Goal: Task Accomplishment & Management: Complete application form

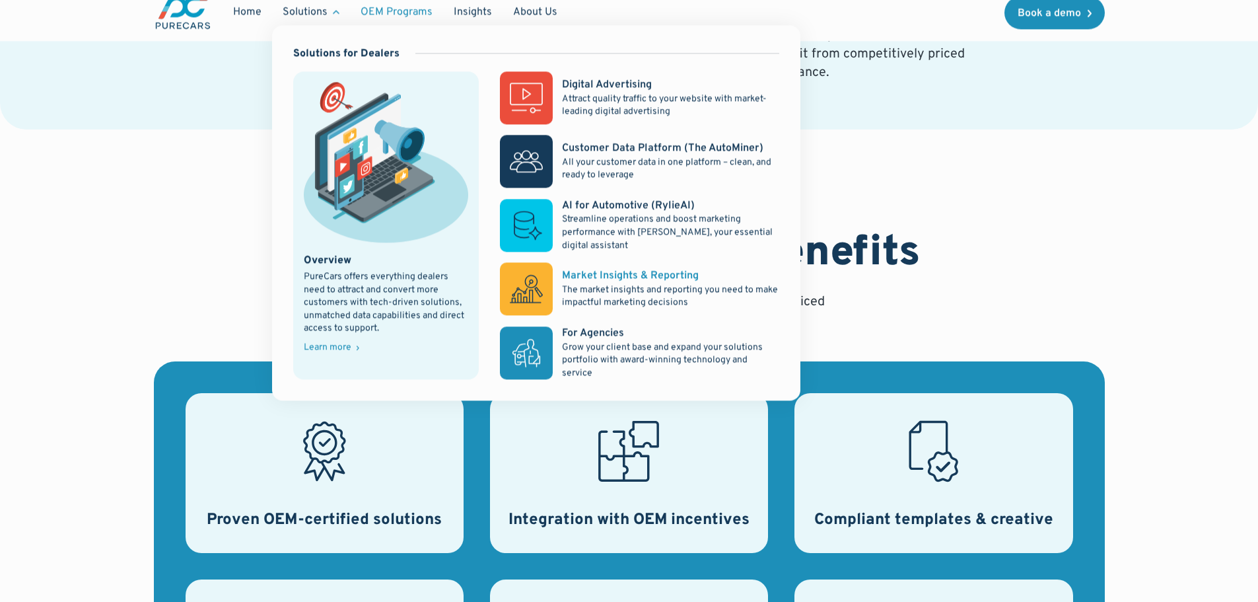
scroll to position [66, 0]
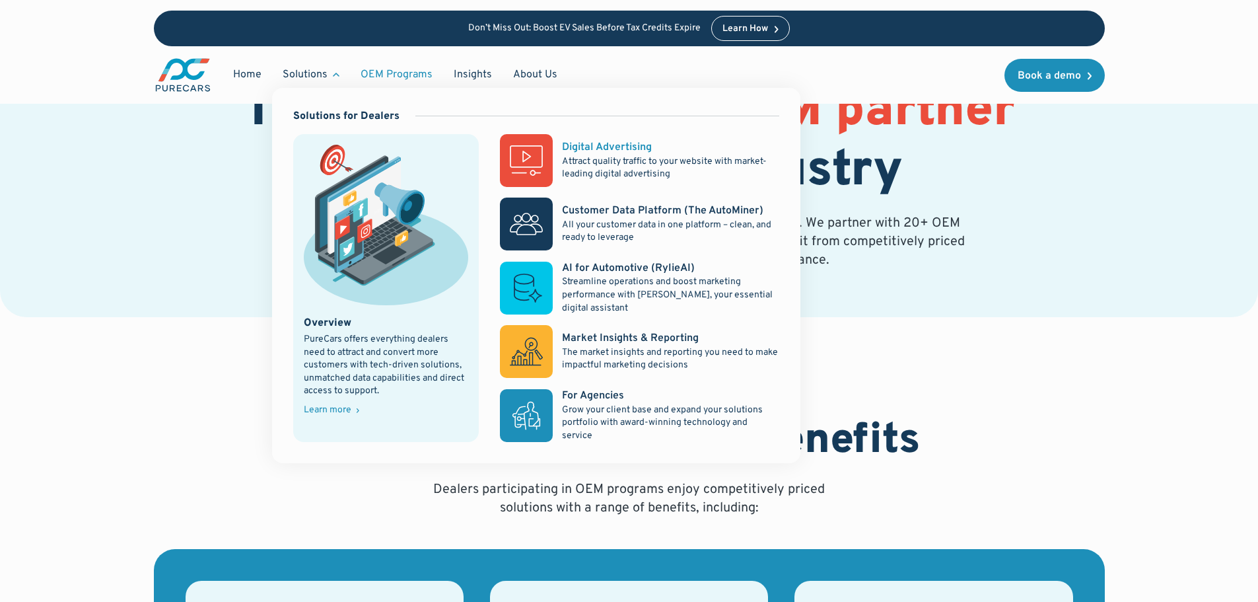
click at [629, 158] on p "Attract quality traffic to your website with market-leading digital advertising" at bounding box center [670, 168] width 217 height 26
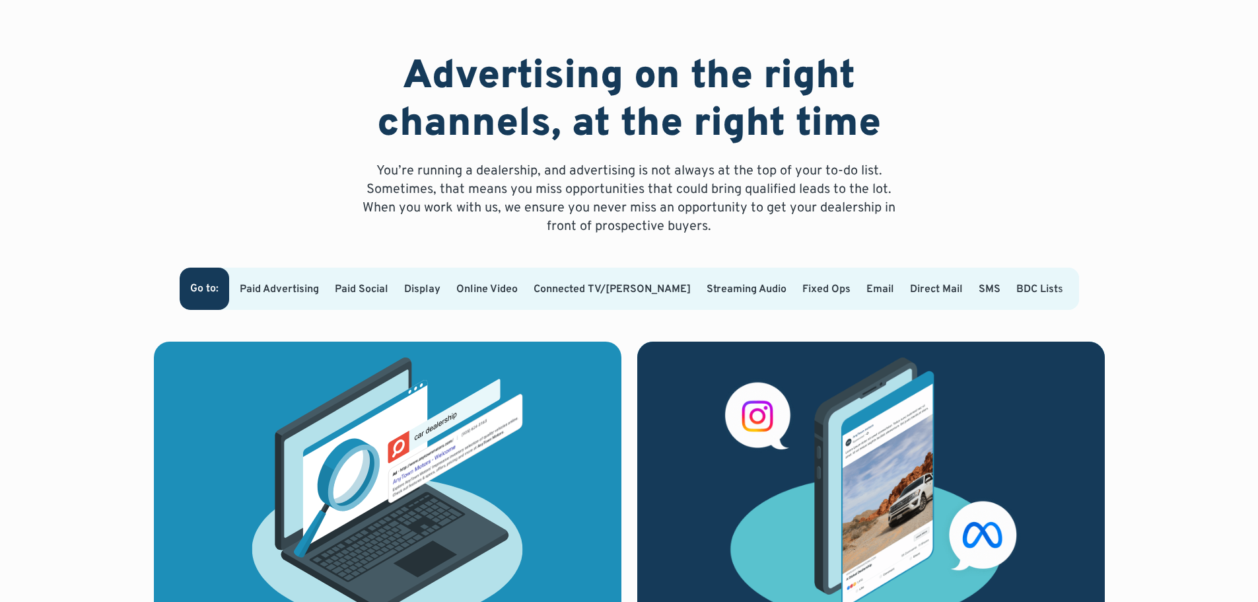
scroll to position [792, 0]
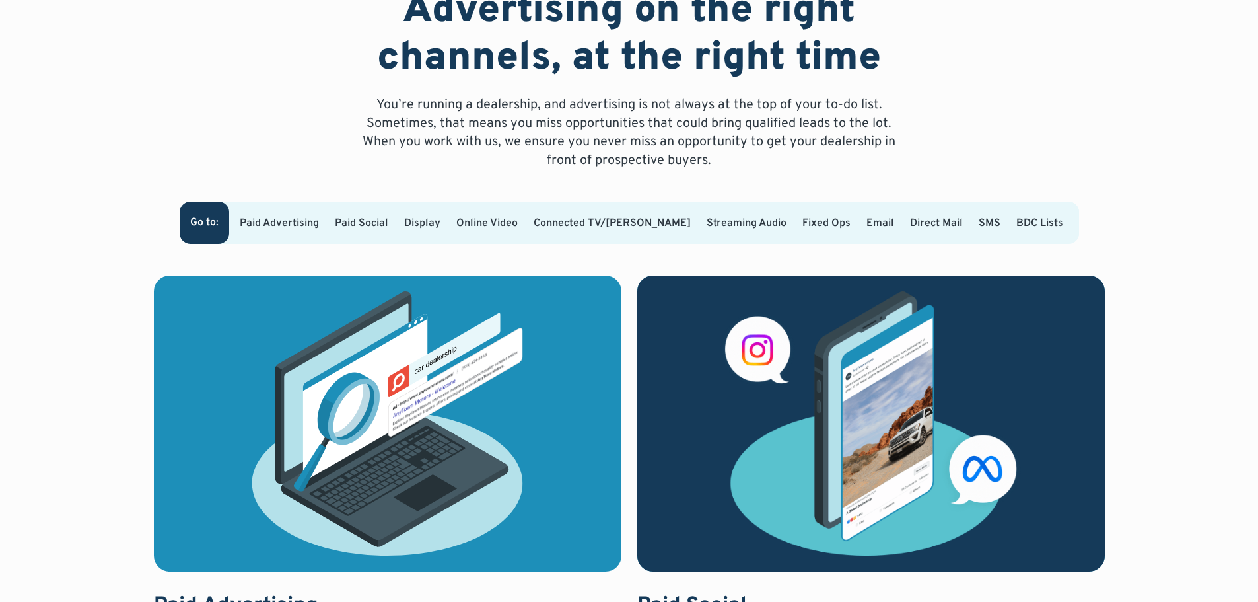
click at [614, 217] on link "Connected TV/OTT" at bounding box center [612, 223] width 157 height 13
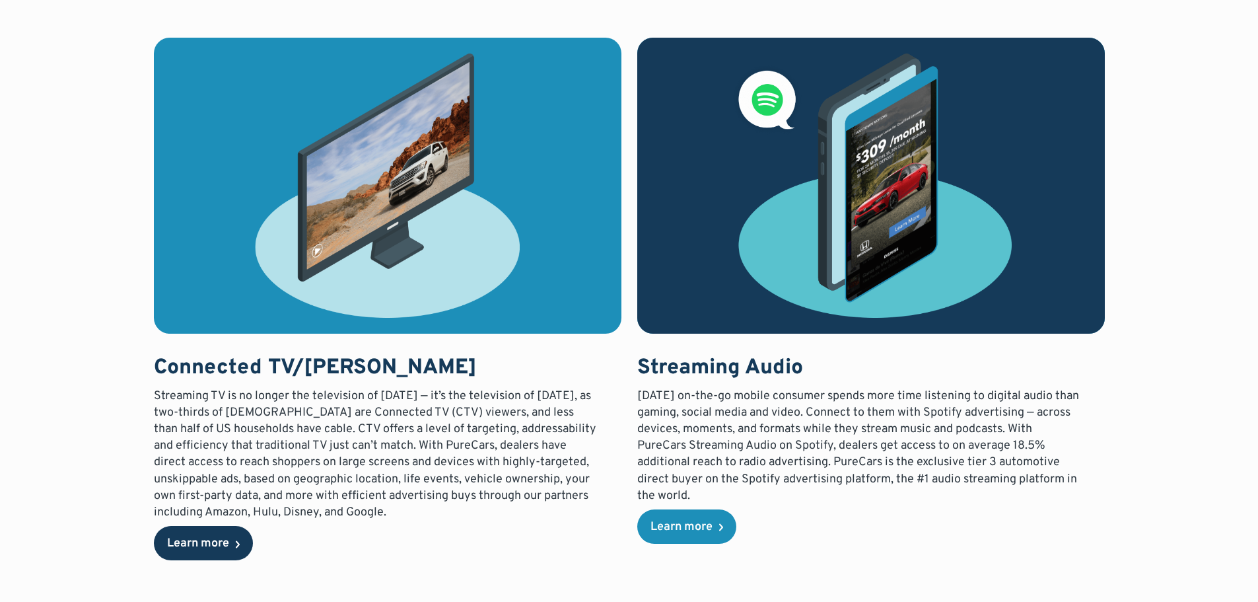
scroll to position [2113, 0]
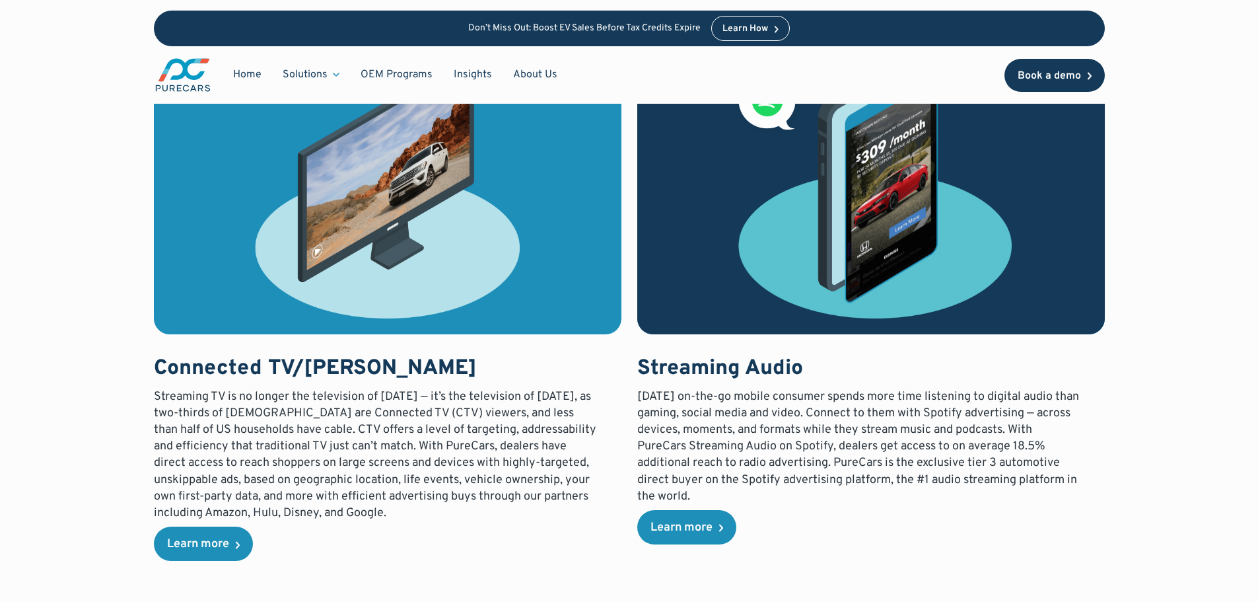
click at [1061, 81] on div "Book a demo" at bounding box center [1049, 76] width 63 height 11
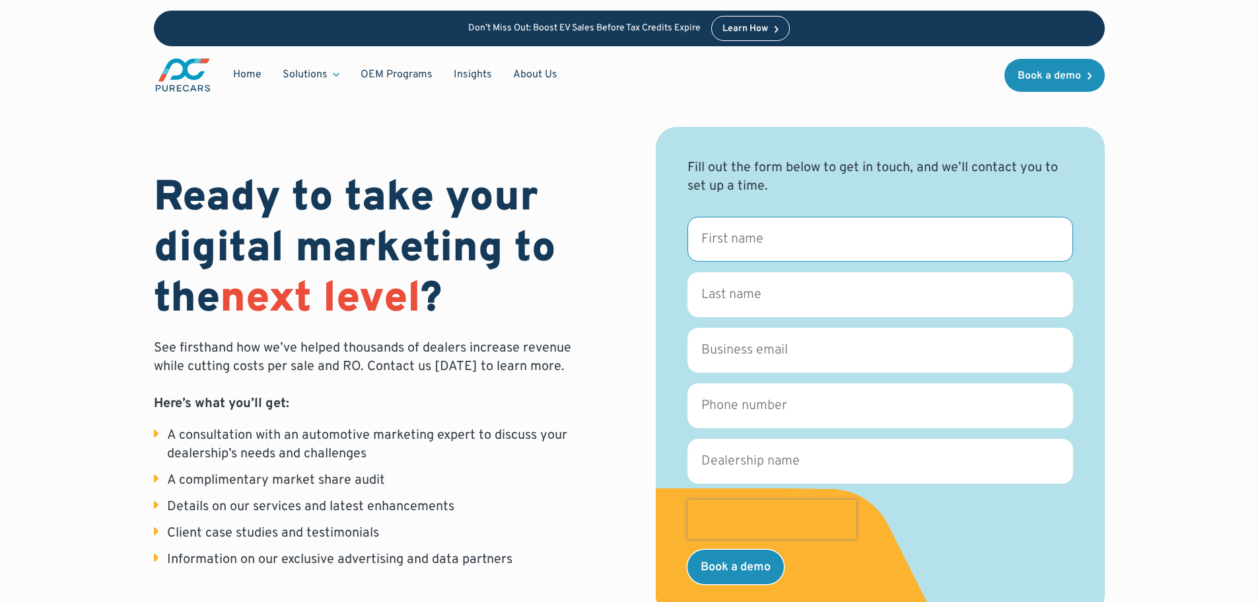
click at [790, 227] on input "First name *" at bounding box center [880, 239] width 386 height 45
type input "Addison"
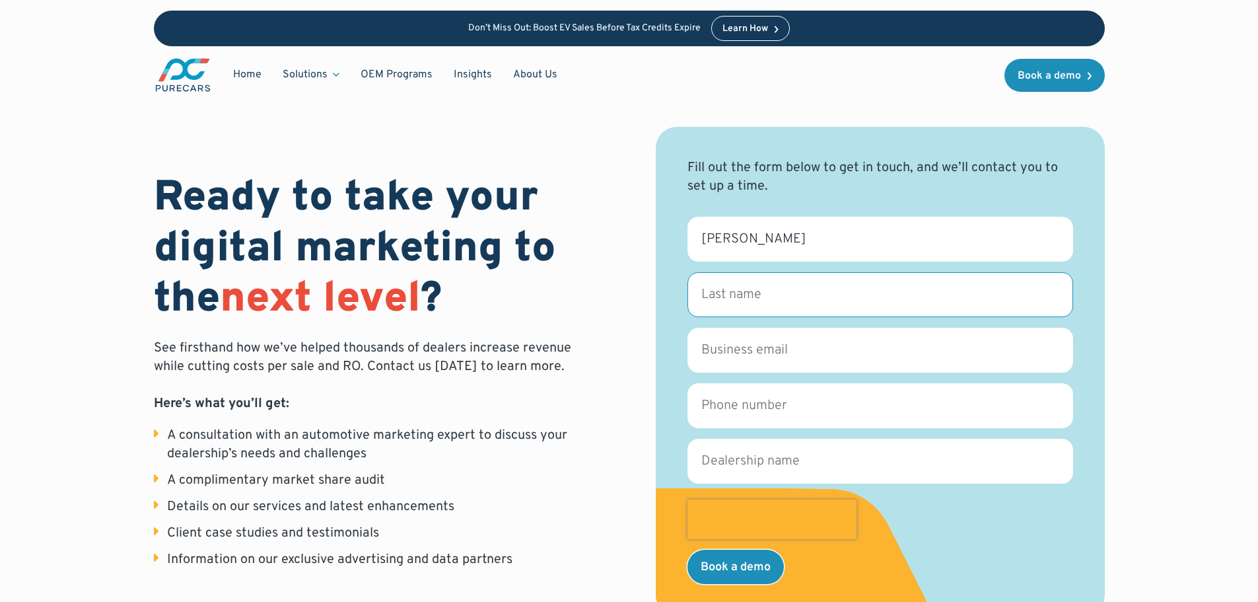
drag, startPoint x: 771, startPoint y: 303, endPoint x: 767, endPoint y: 311, distance: 8.9
click at [771, 303] on input "Last name *" at bounding box center [880, 294] width 386 height 45
type input "Doscher"
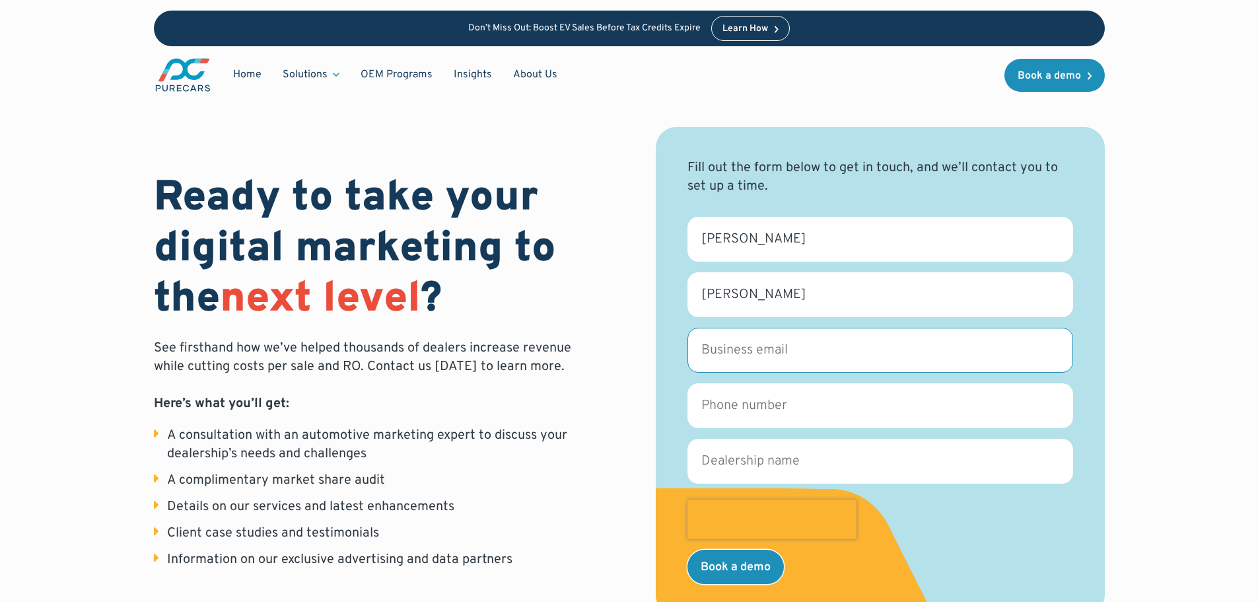
click at [821, 342] on input "Business email *" at bounding box center [880, 350] width 386 height 45
type input "addison.doscher@harrybrowns.com"
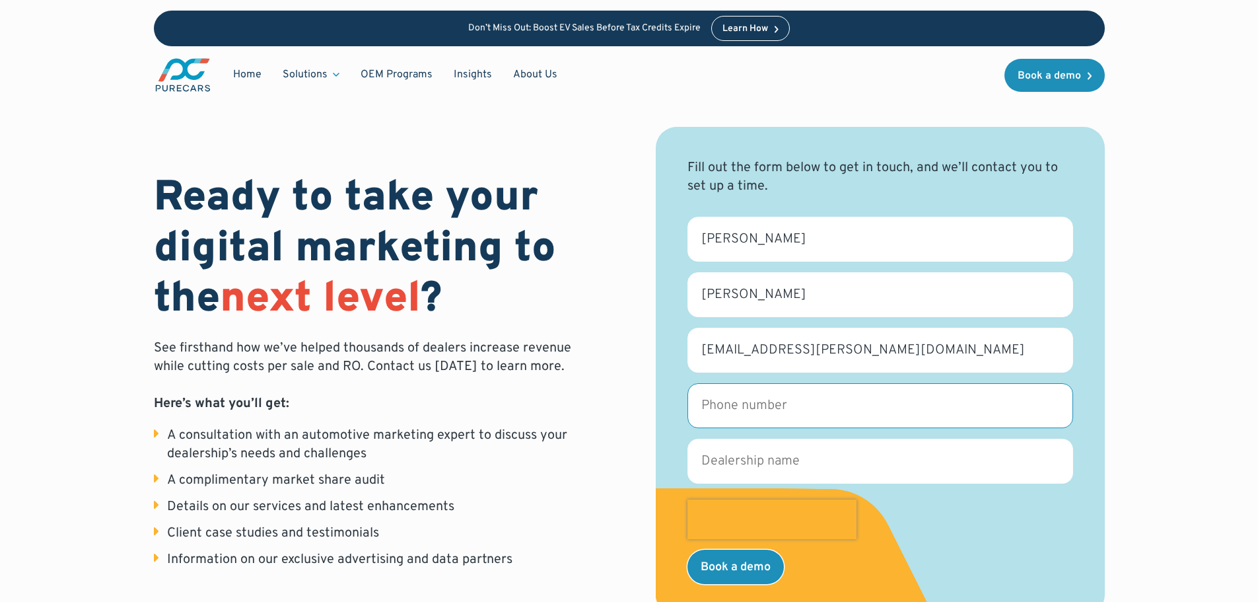
click at [799, 409] on input "Phone number *" at bounding box center [880, 405] width 386 height 45
type input "5073331233"
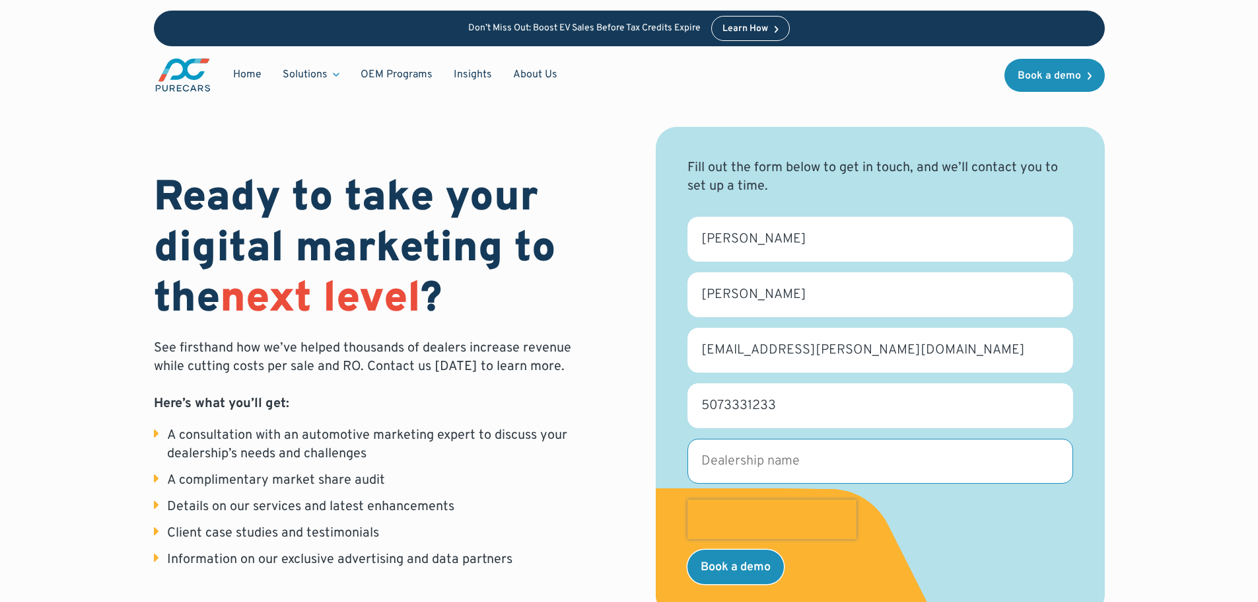
click at [752, 460] on input "Dealership name *" at bounding box center [880, 461] width 386 height 45
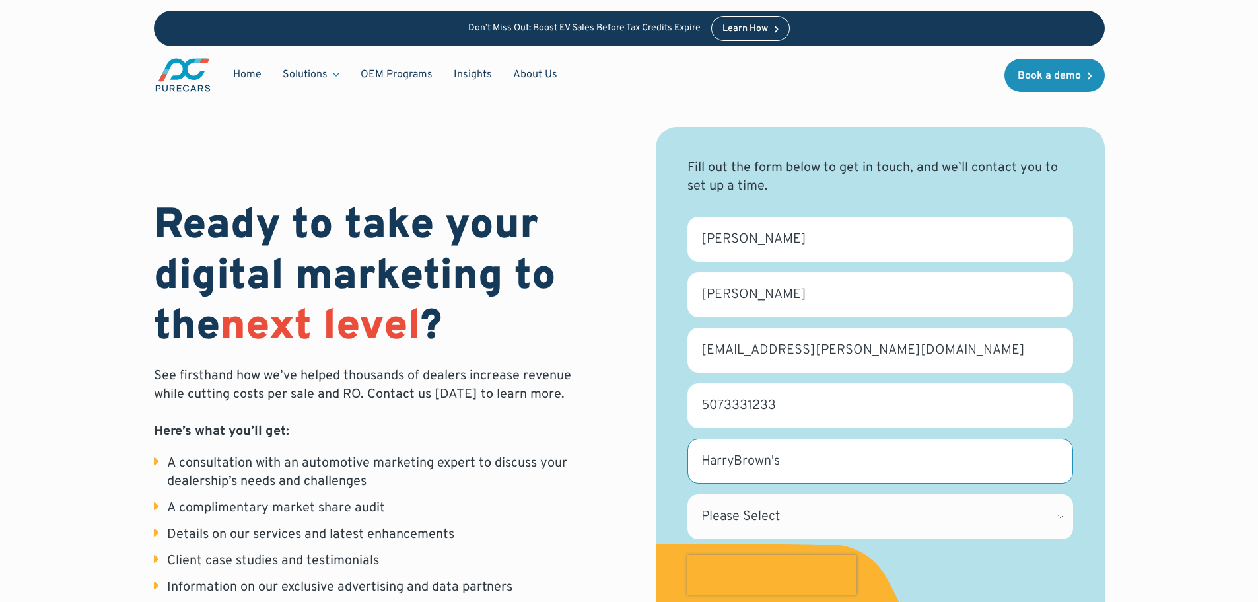
type input "HarryBrown's"
click at [760, 506] on select "Please Select Alabama Alaska Alberta Arizona Arkansas British Columbia Californ…" at bounding box center [880, 516] width 386 height 45
select select "MN"
click at [687, 494] on select "Please Select Alabama Alaska Alberta Arizona Arkansas British Columbia Californ…" at bounding box center [880, 516] width 386 height 45
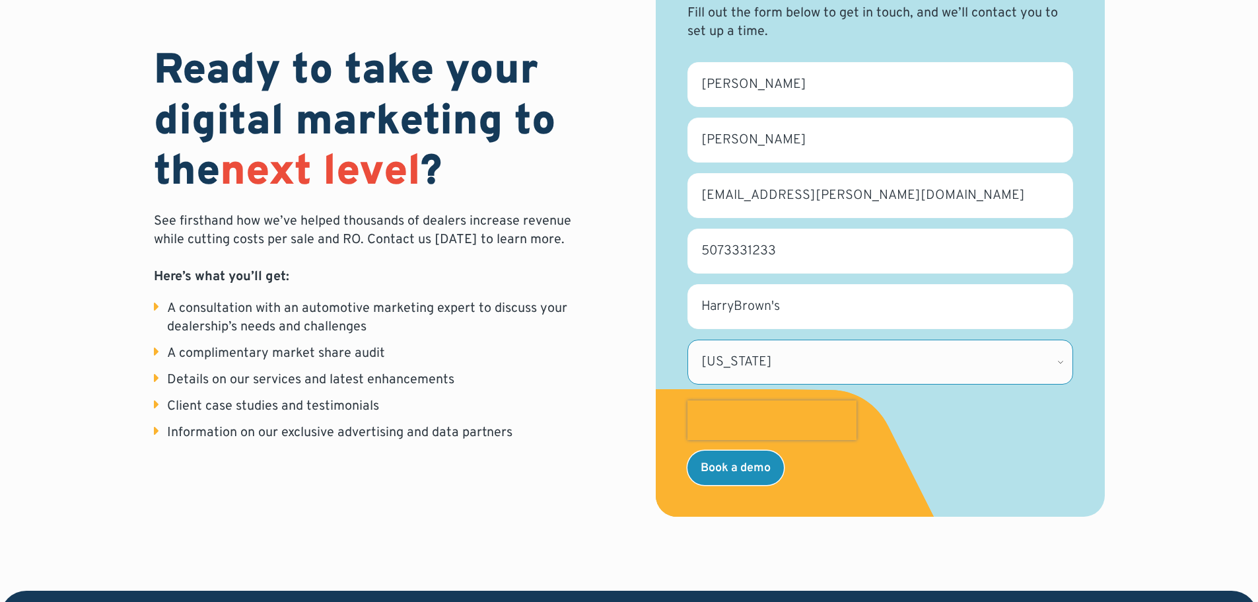
scroll to position [132, 0]
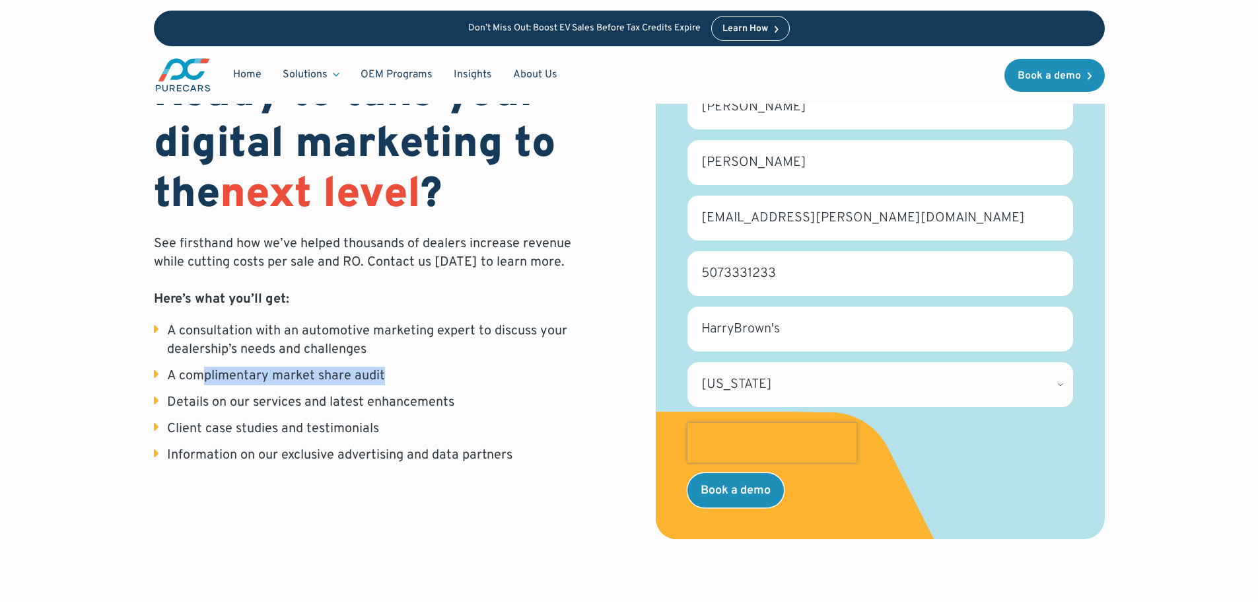
drag, startPoint x: 204, startPoint y: 374, endPoint x: 397, endPoint y: 383, distance: 193.0
click at [397, 383] on li "A complimentary market share audit" at bounding box center [378, 376] width 449 height 18
click at [460, 423] on li "Client case studies and testimonials" at bounding box center [378, 428] width 449 height 18
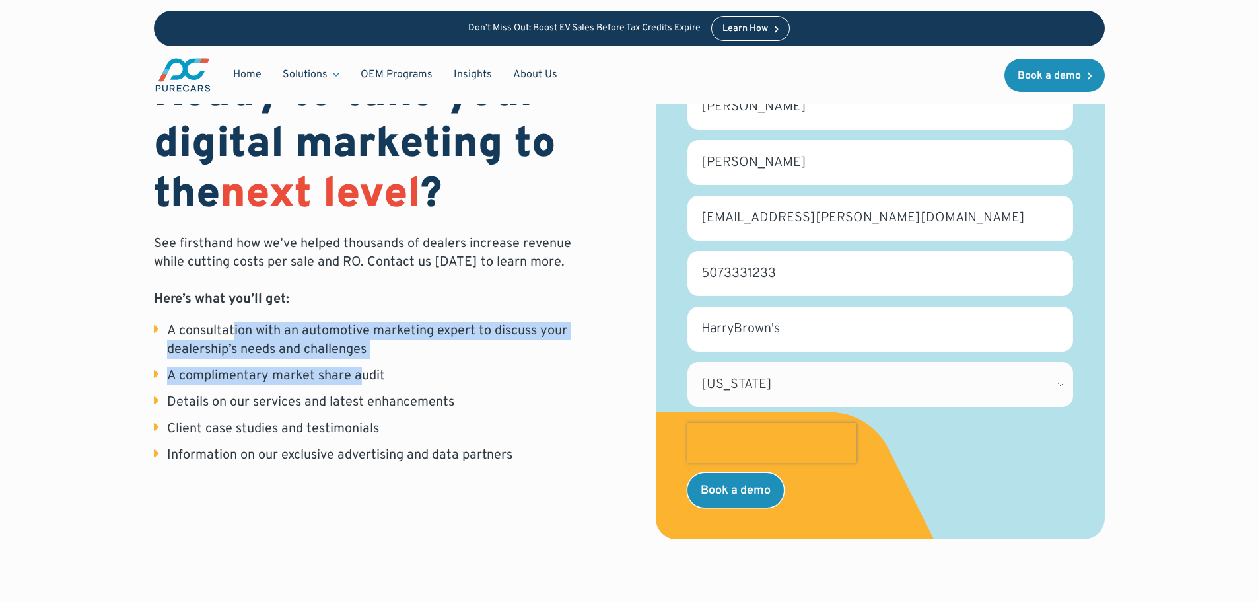
drag, startPoint x: 233, startPoint y: 339, endPoint x: 387, endPoint y: 382, distance: 159.7
click at [357, 364] on ul "A consultation with an automotive marketing expert to discuss your dealership’s…" at bounding box center [378, 393] width 449 height 143
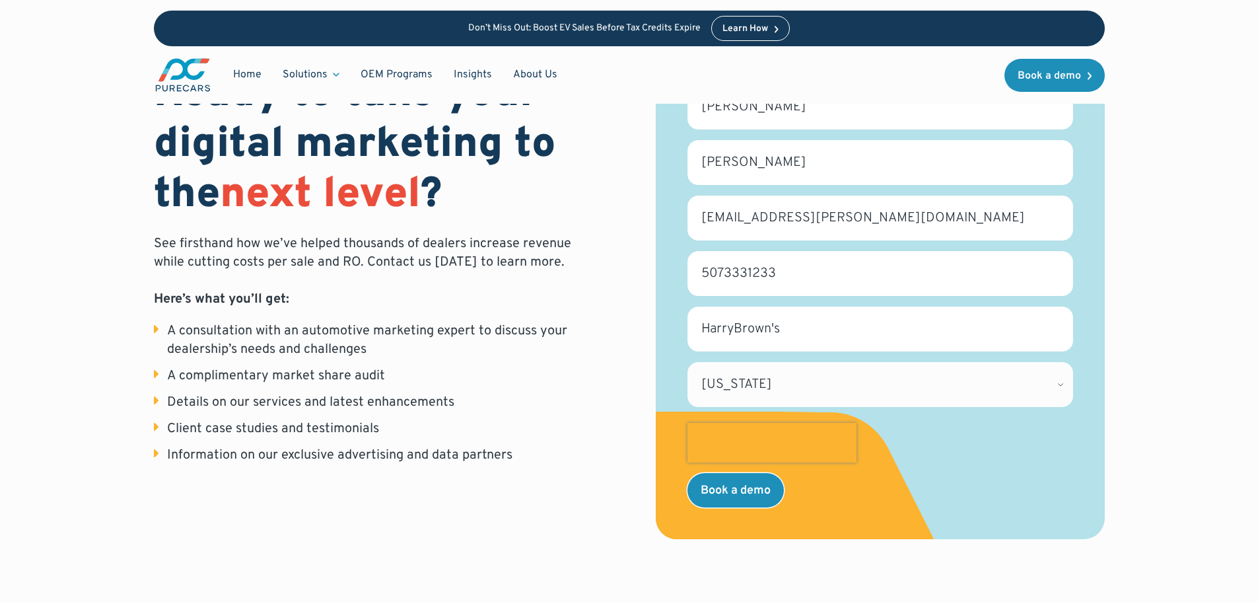
click at [417, 401] on div "Details on our services and latest enhancements" at bounding box center [310, 402] width 287 height 18
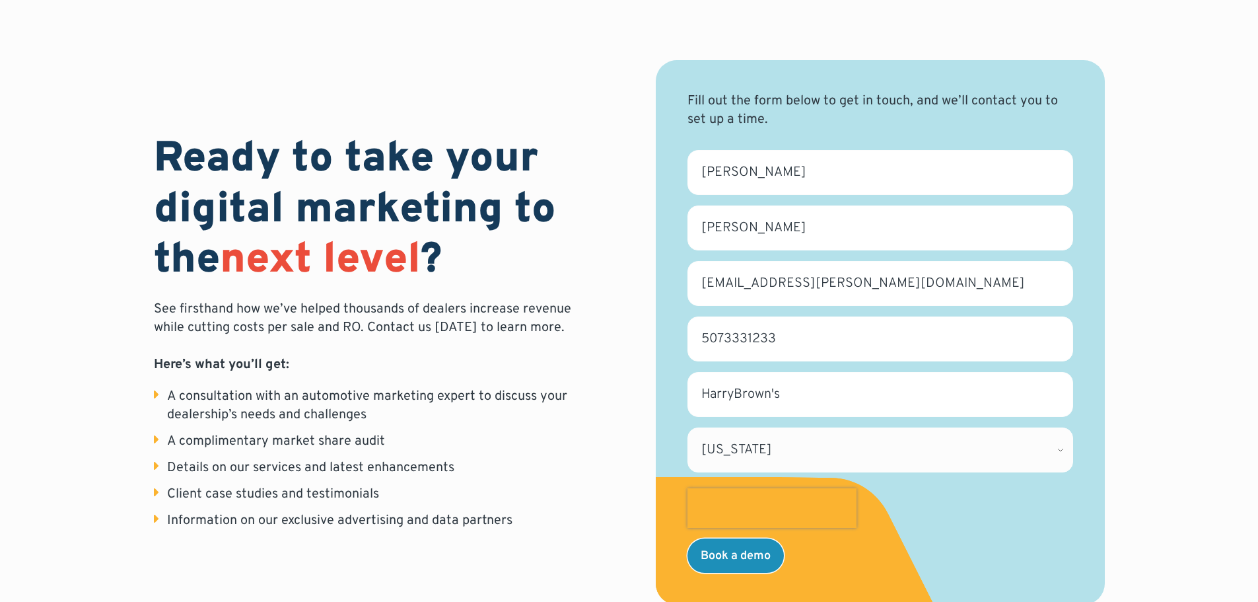
scroll to position [0, 0]
